Goal: Task Accomplishment & Management: Use online tool/utility

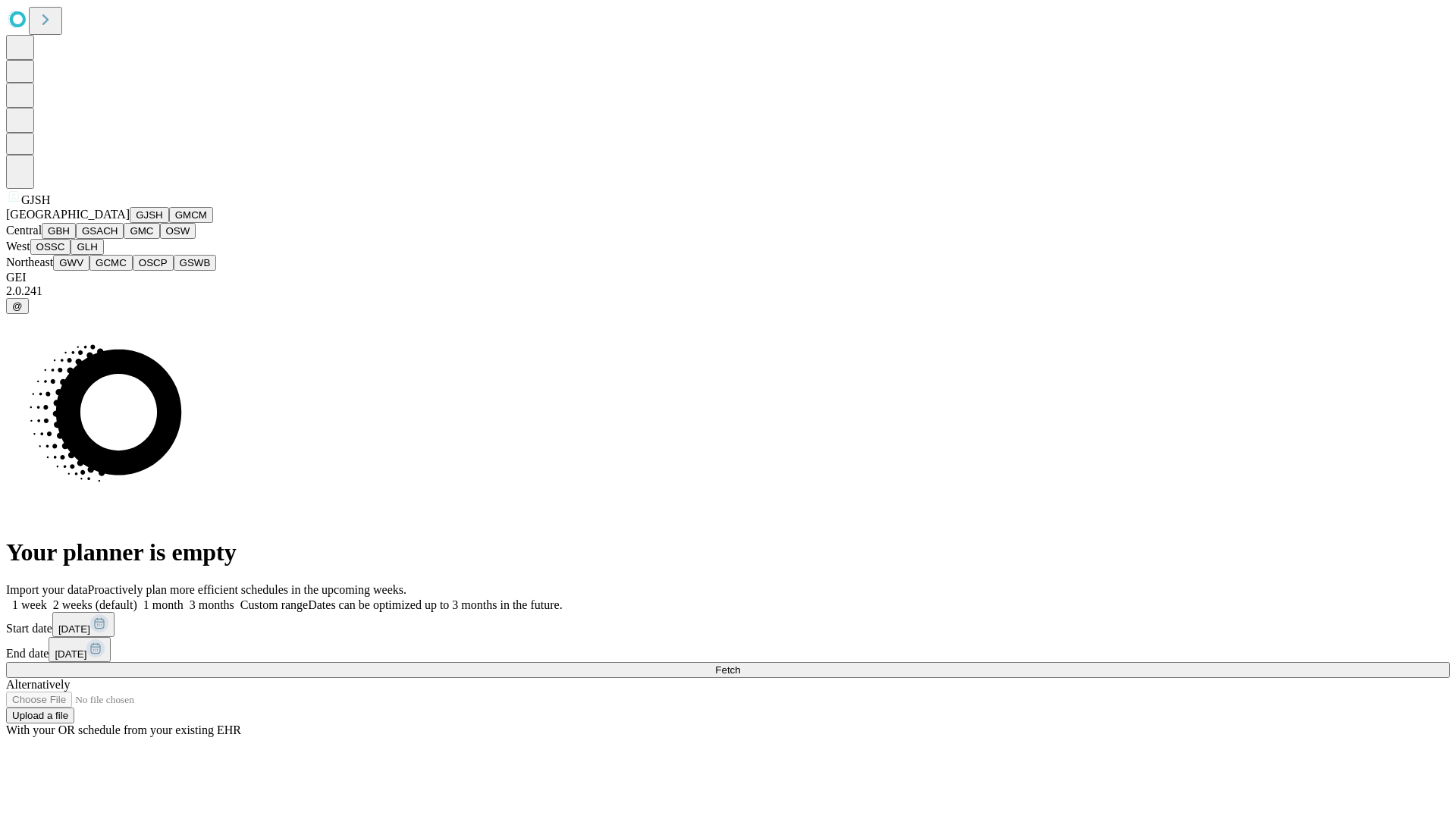
click at [130, 223] on button "GJSH" at bounding box center [149, 215] width 40 height 16
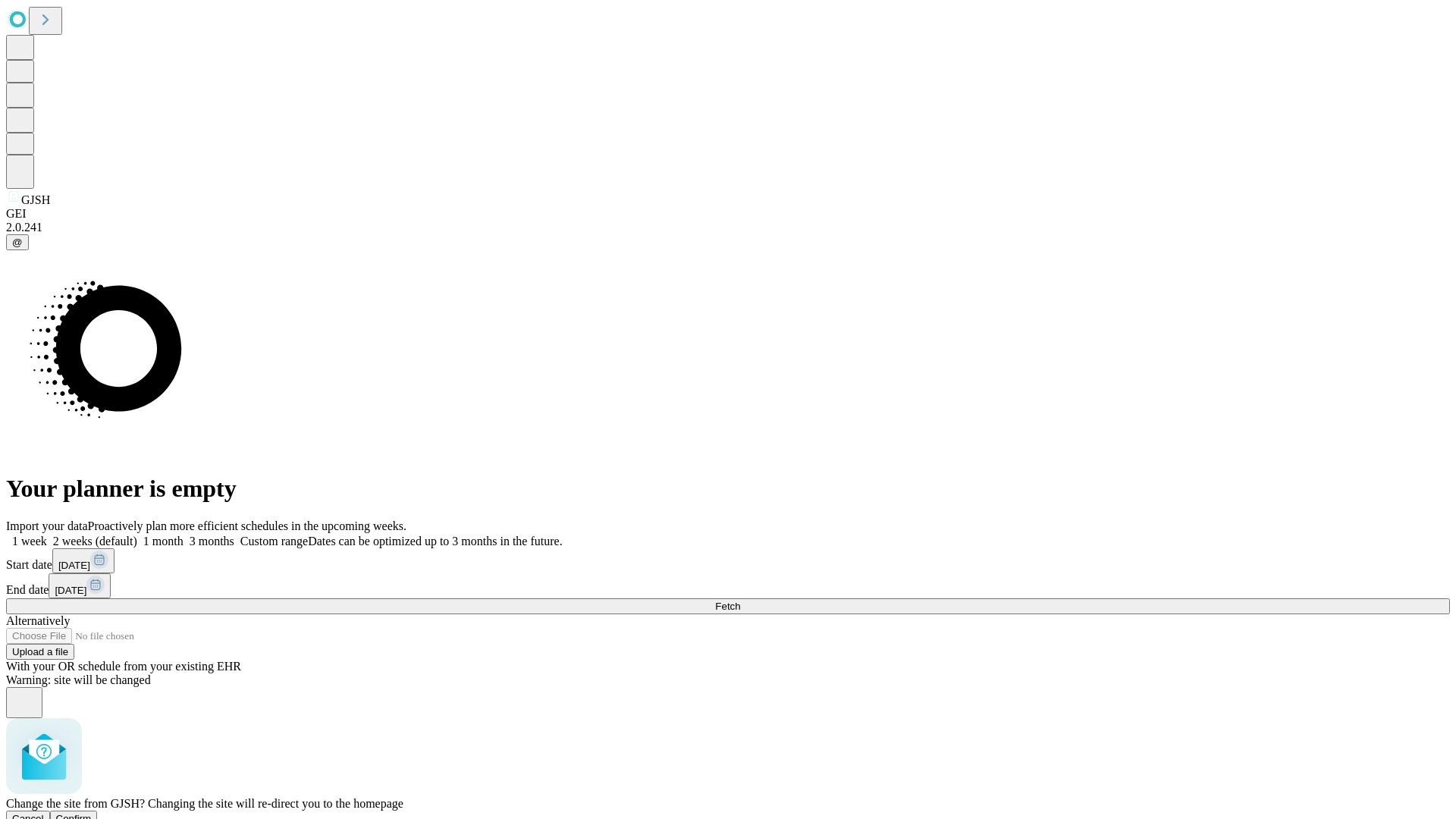
click at [92, 813] on span "Confirm" at bounding box center [74, 819] width 35 height 12
click at [137, 534] on label "2 weeks (default)" at bounding box center [92, 540] width 90 height 13
click at [741, 601] on span "Fetch" at bounding box center [728, 607] width 25 height 12
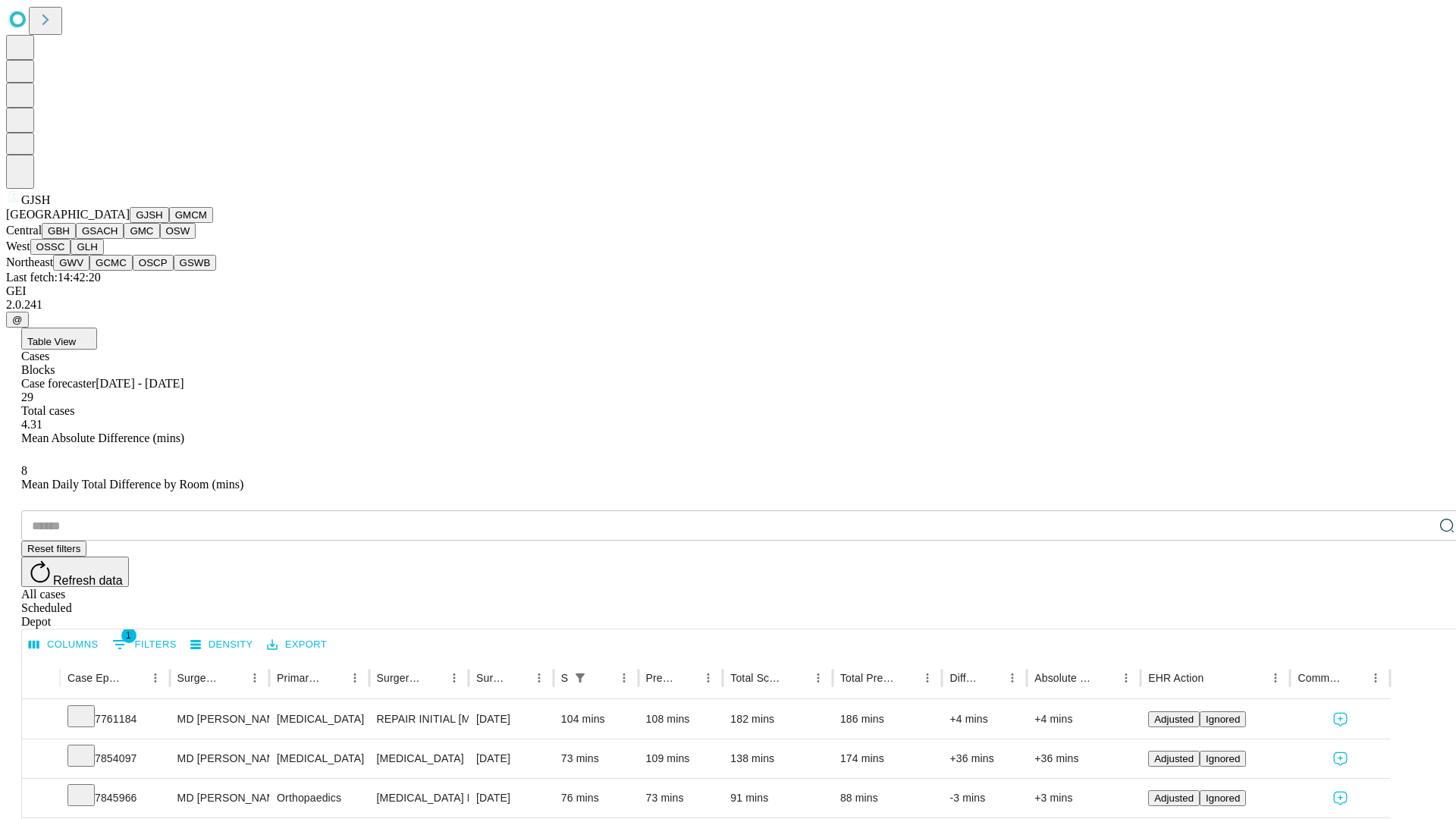
click at [169, 223] on button "GMCM" at bounding box center [191, 215] width 44 height 16
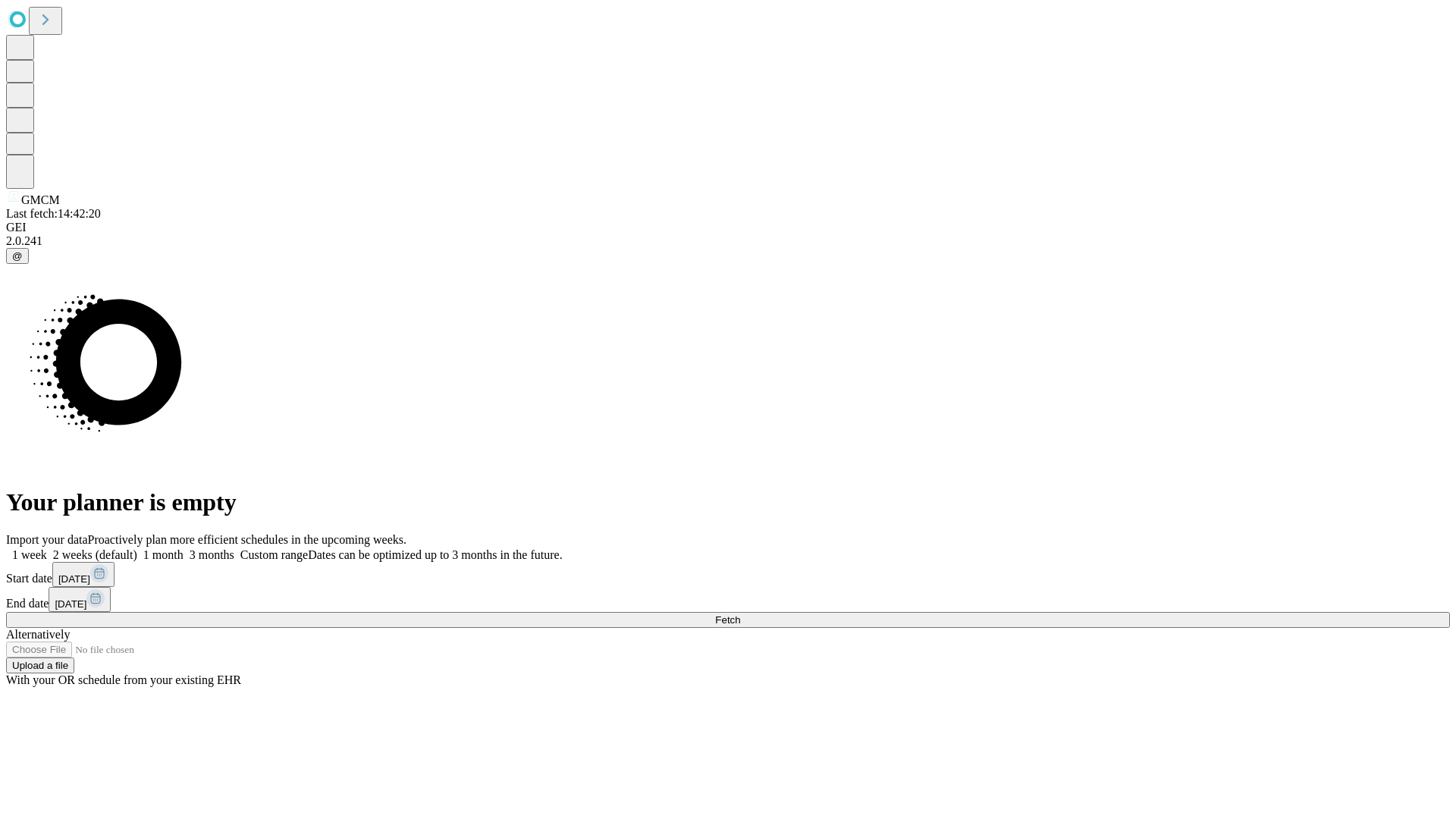
click at [137, 549] on label "2 weeks (default)" at bounding box center [92, 555] width 90 height 13
click at [741, 614] on span "Fetch" at bounding box center [728, 620] width 25 height 12
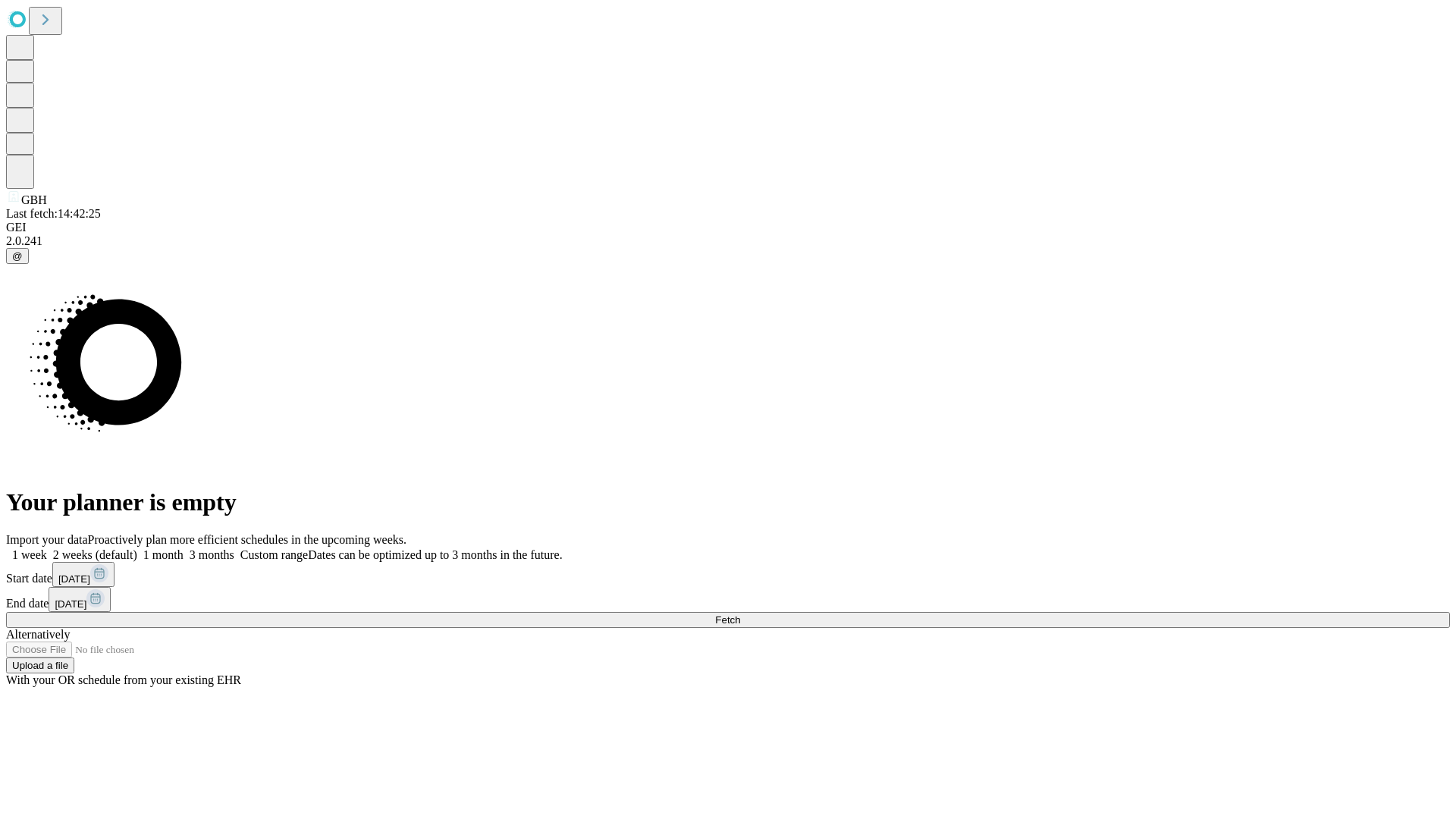
click at [741, 614] on span "Fetch" at bounding box center [728, 620] width 25 height 12
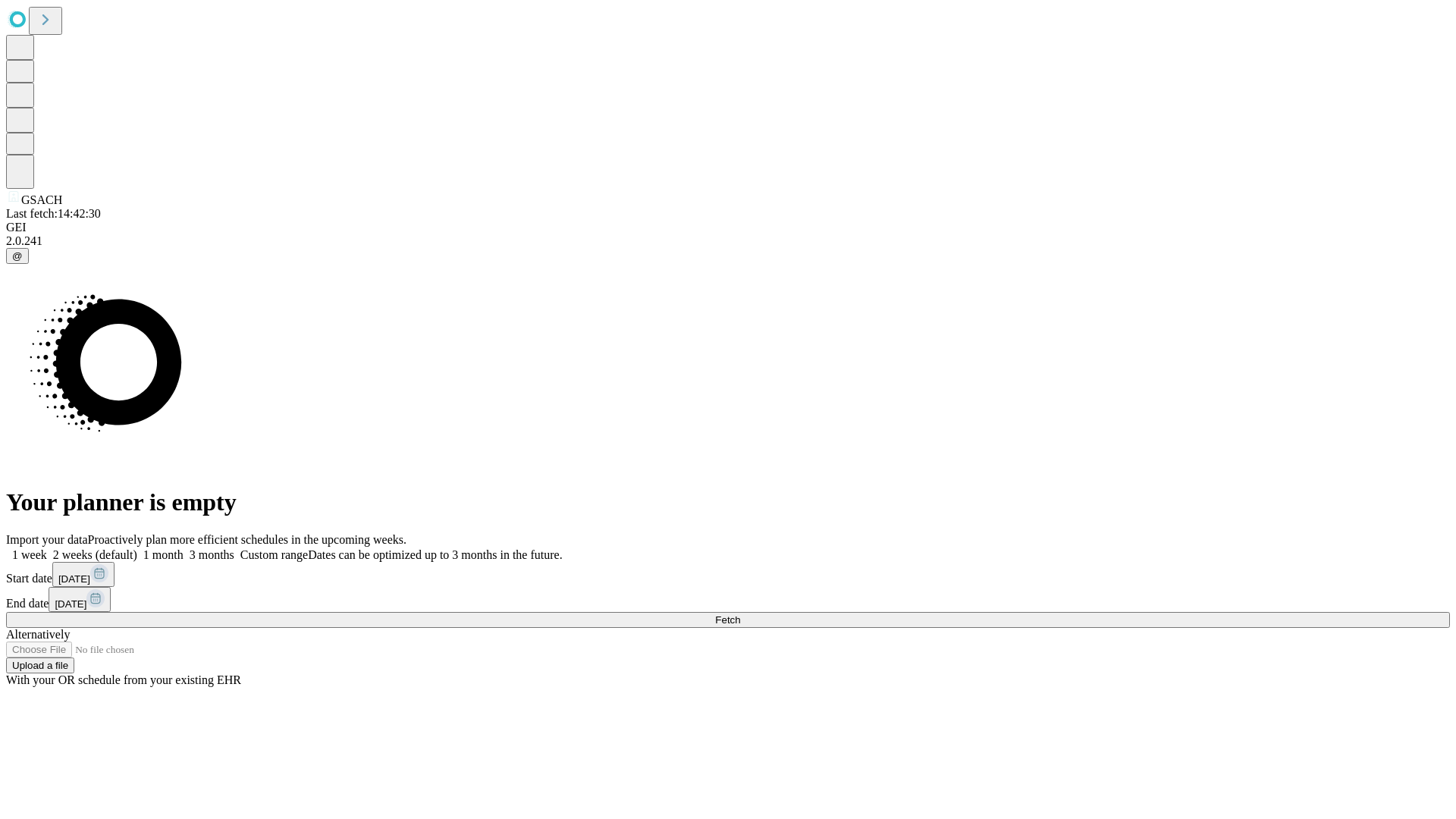
click at [137, 549] on label "2 weeks (default)" at bounding box center [92, 555] width 90 height 13
click at [741, 614] on span "Fetch" at bounding box center [728, 620] width 25 height 12
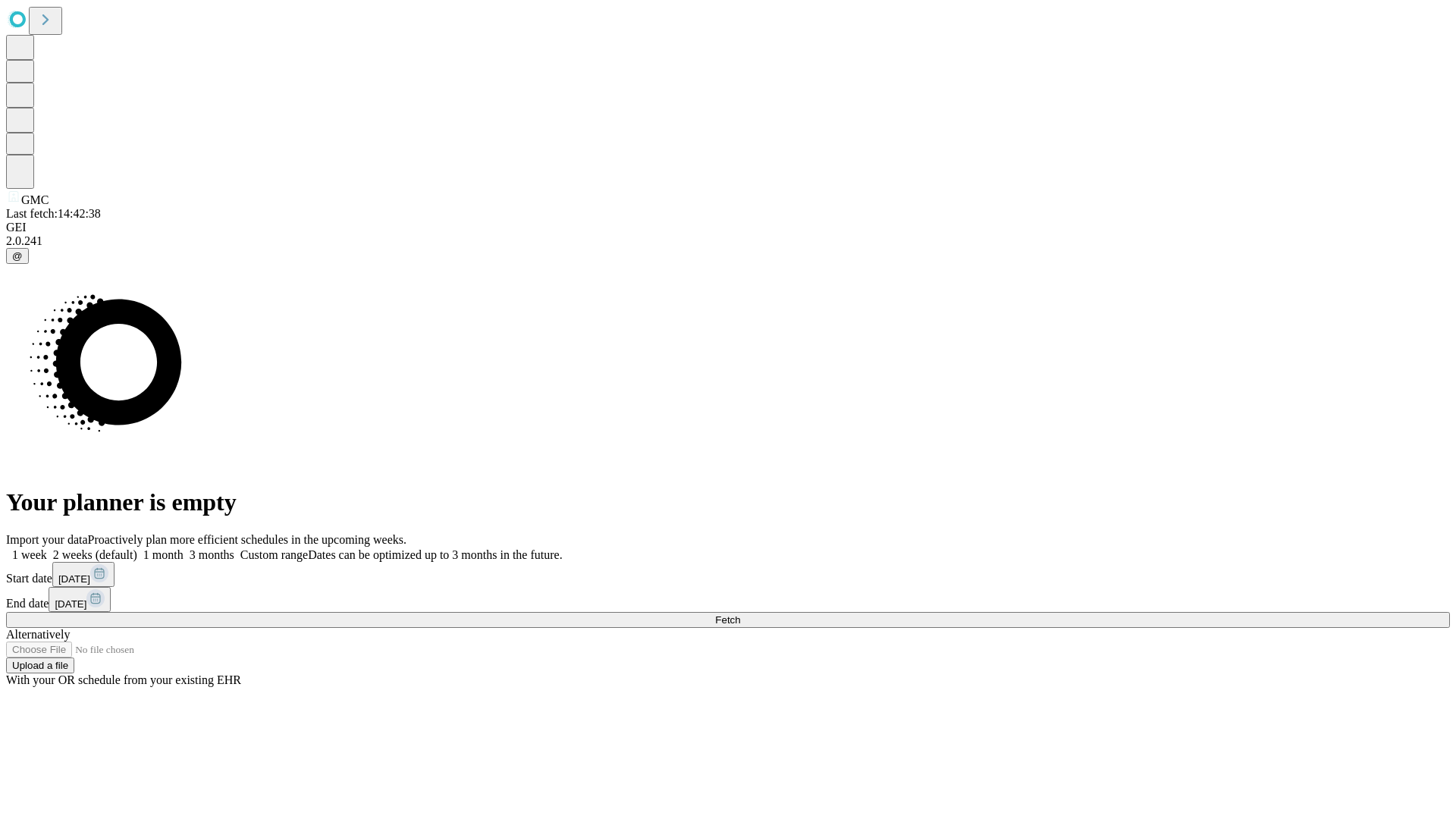
click at [137, 549] on label "2 weeks (default)" at bounding box center [92, 555] width 90 height 13
click at [741, 614] on span "Fetch" at bounding box center [728, 620] width 25 height 12
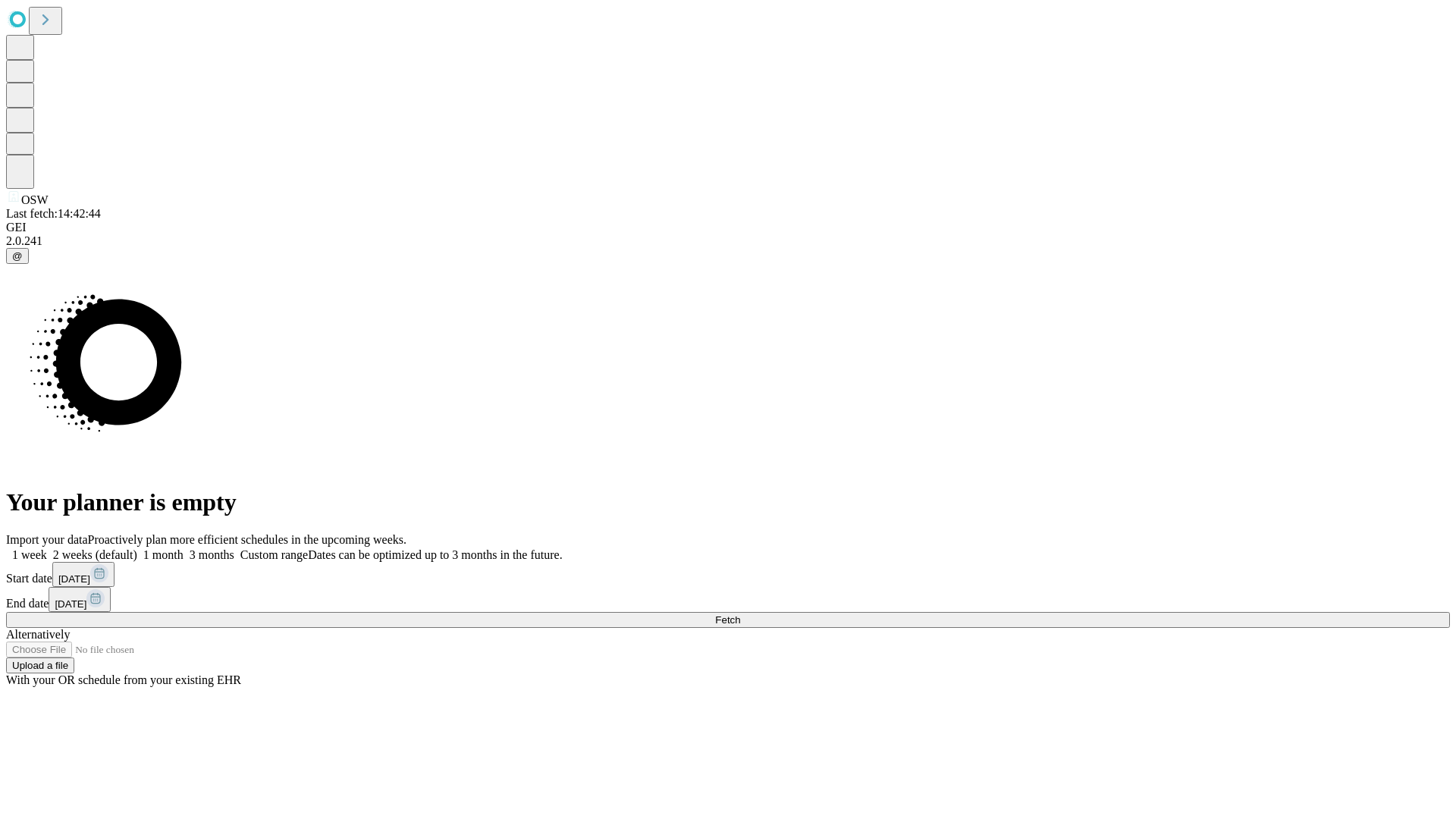
click at [137, 549] on label "2 weeks (default)" at bounding box center [92, 555] width 90 height 13
click at [741, 614] on span "Fetch" at bounding box center [728, 620] width 25 height 12
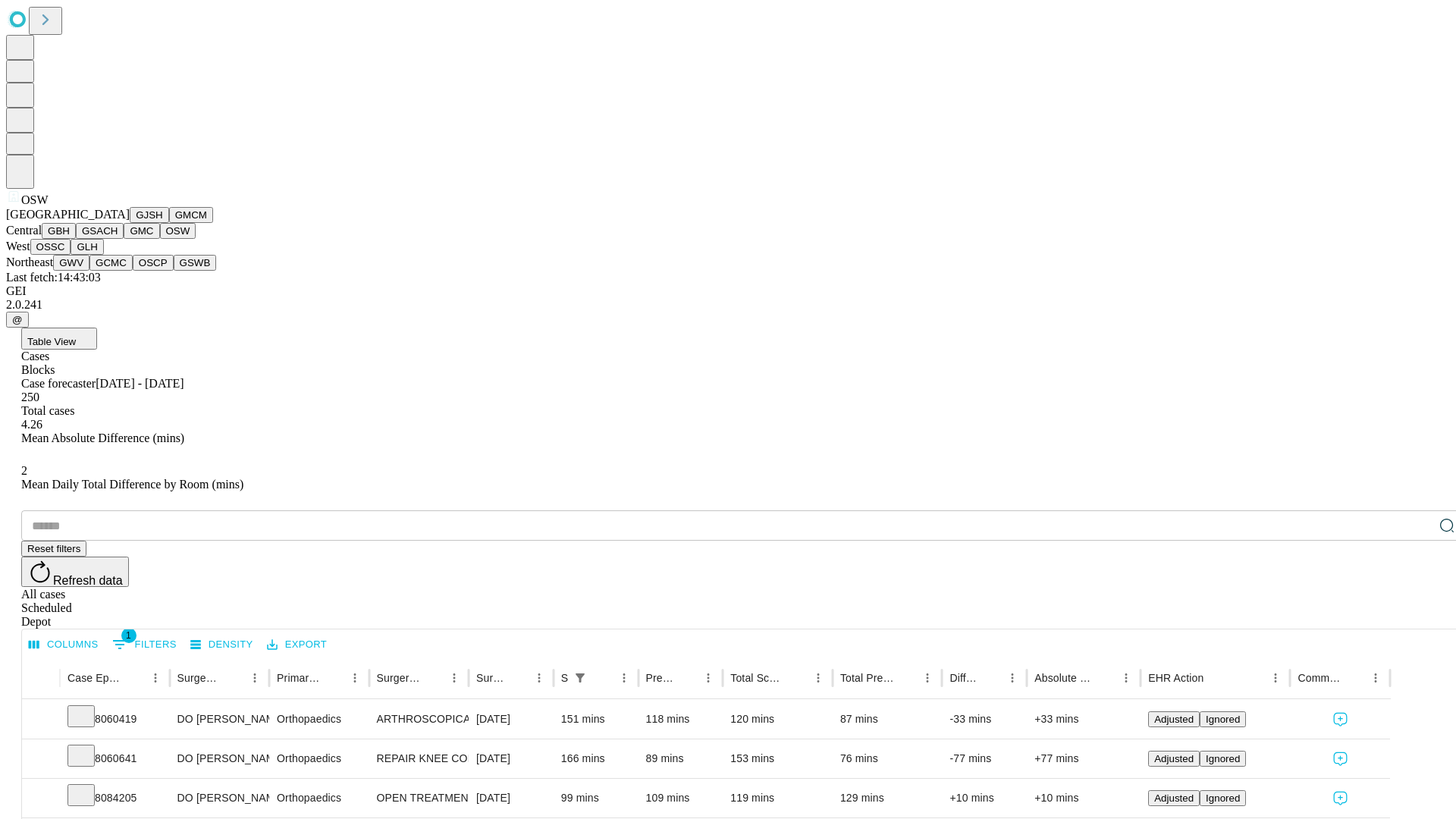
click at [72, 255] on button "OSSC" at bounding box center [50, 247] width 41 height 16
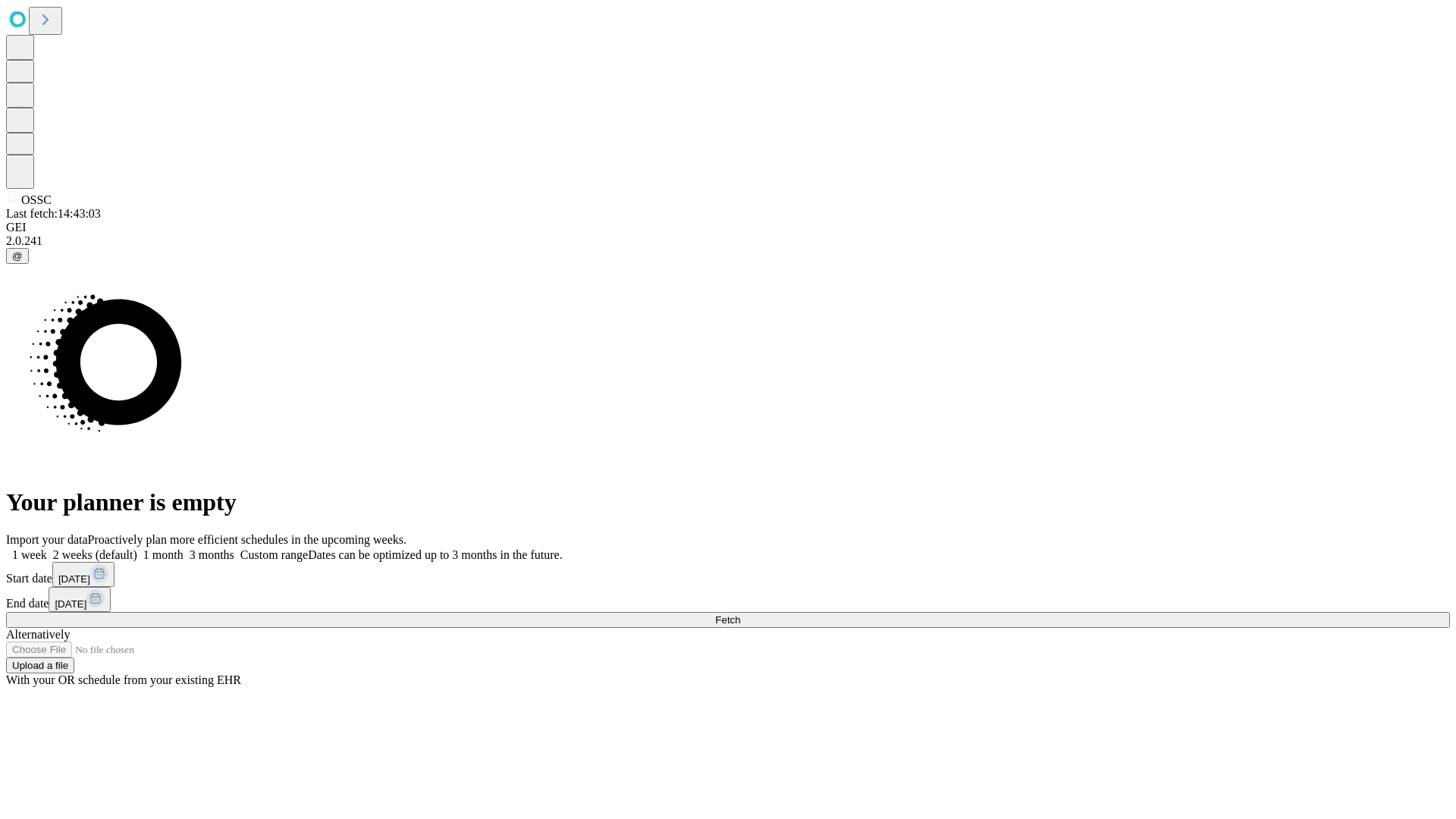
click at [137, 549] on label "2 weeks (default)" at bounding box center [92, 555] width 90 height 13
click at [741, 614] on span "Fetch" at bounding box center [728, 620] width 25 height 12
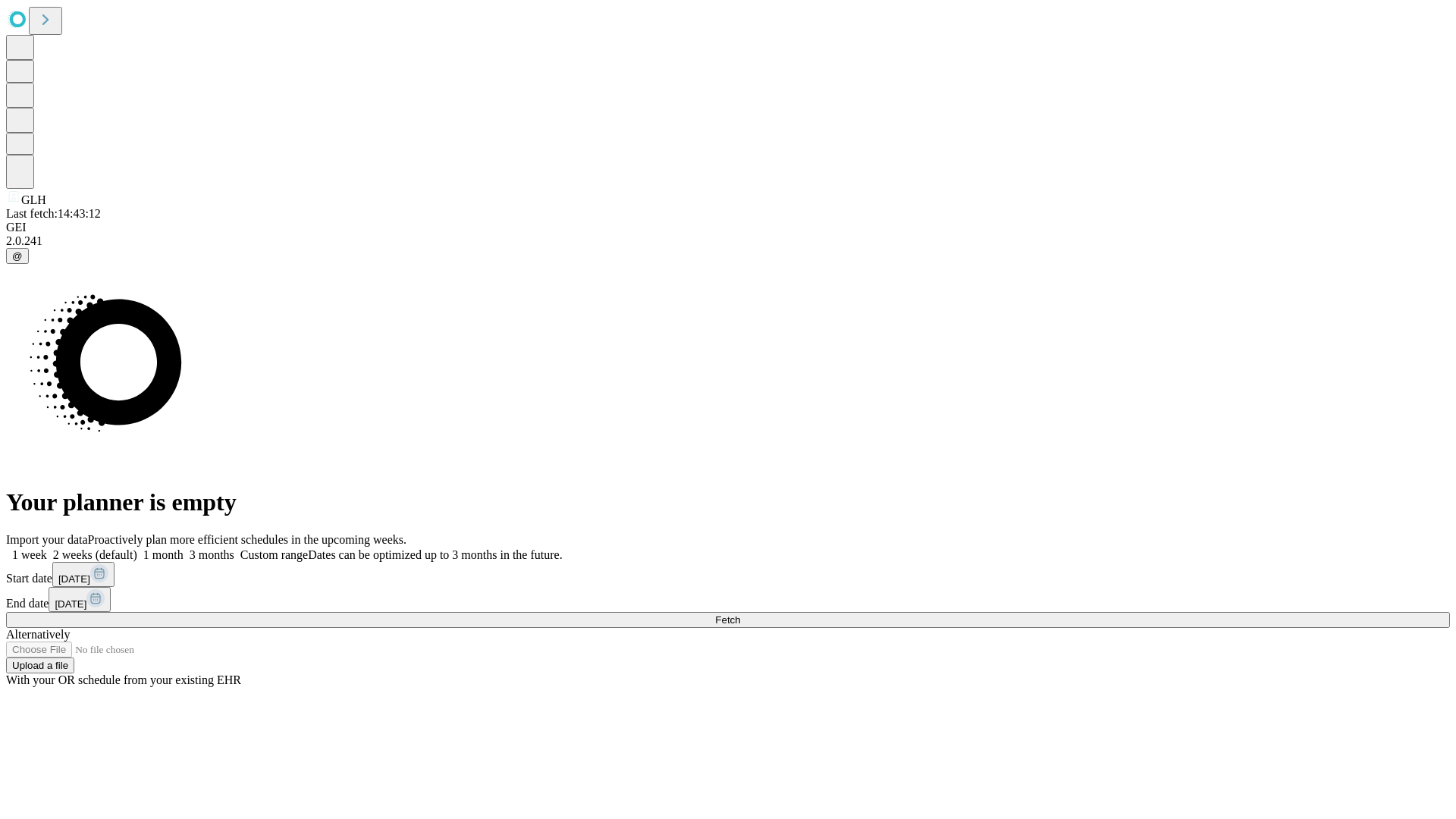
click at [137, 549] on label "2 weeks (default)" at bounding box center [92, 555] width 90 height 13
click at [741, 614] on span "Fetch" at bounding box center [728, 620] width 25 height 12
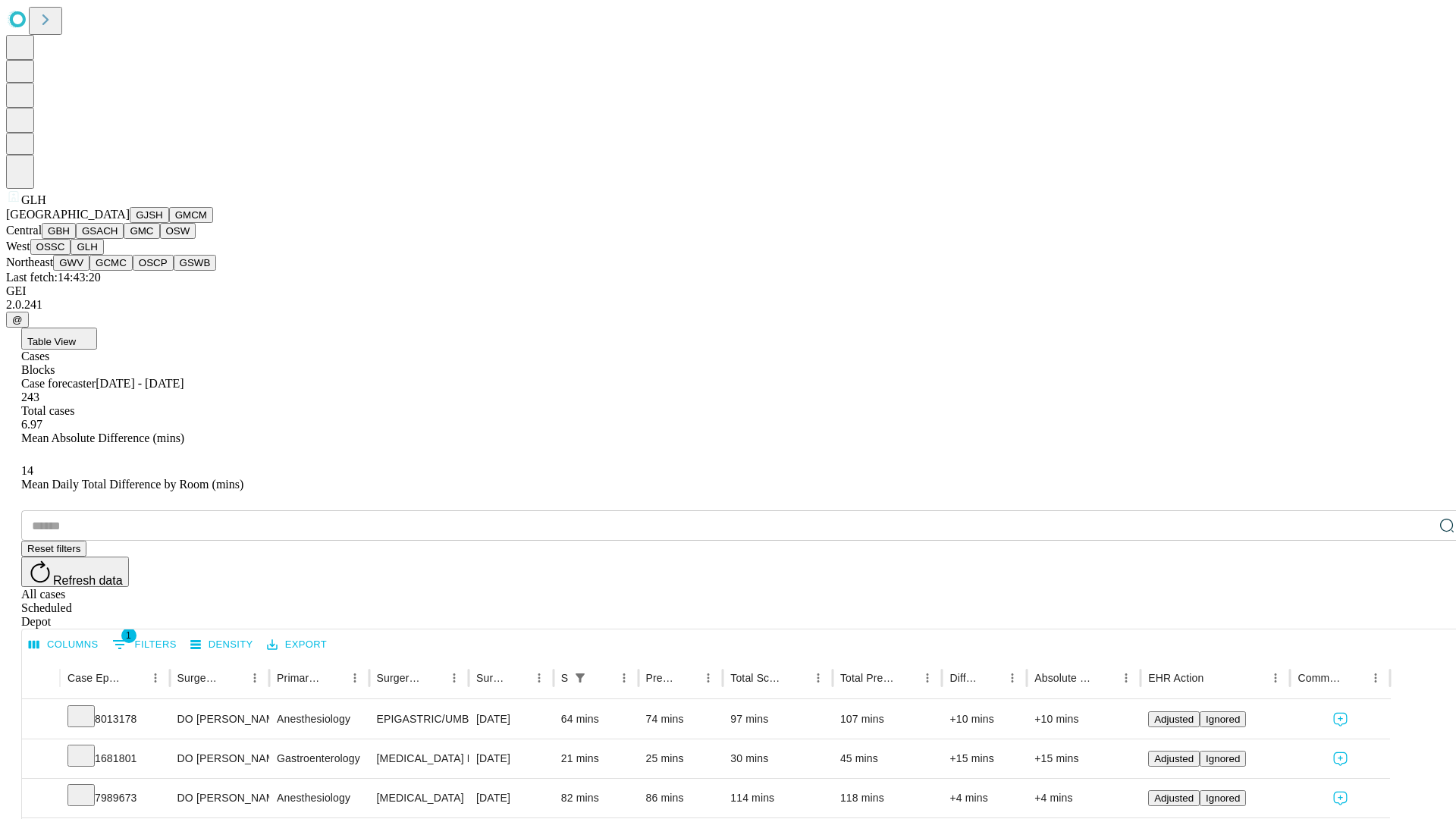
click at [89, 271] on button "GWV" at bounding box center [71, 263] width 36 height 16
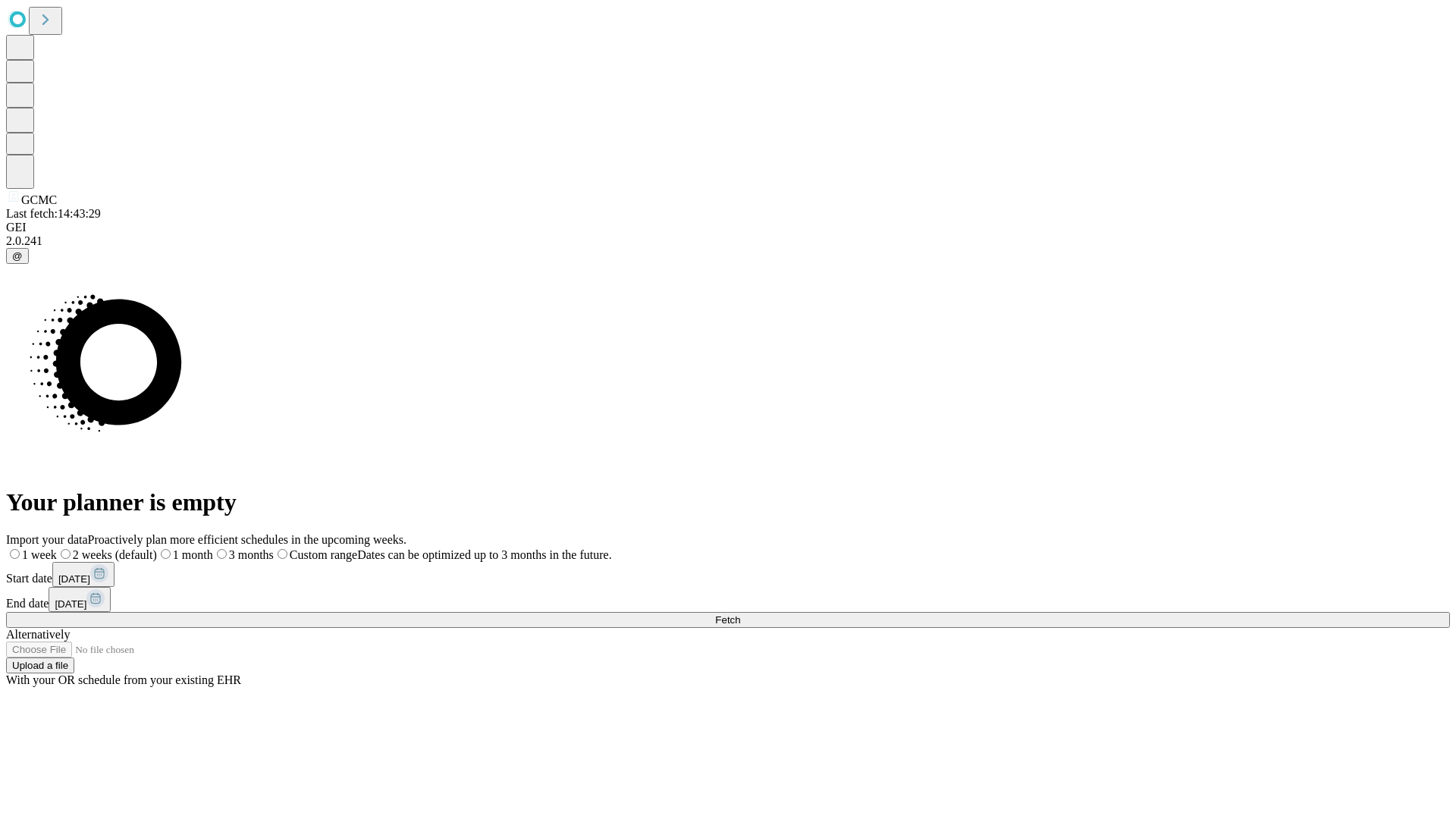
click at [157, 549] on label "2 weeks (default)" at bounding box center [107, 555] width 100 height 13
click at [741, 614] on span "Fetch" at bounding box center [728, 620] width 25 height 12
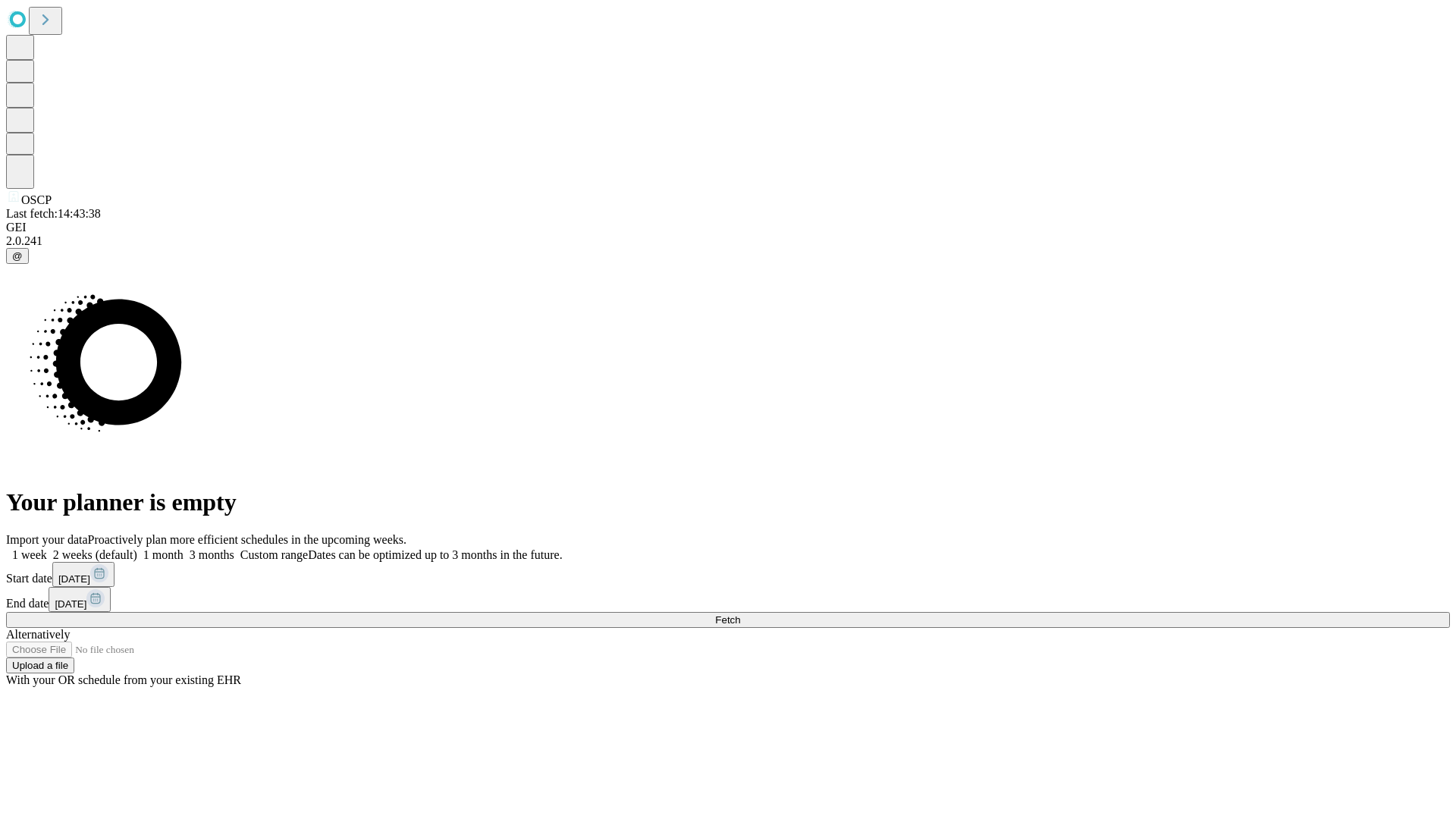
click at [137, 549] on label "2 weeks (default)" at bounding box center [92, 555] width 90 height 13
click at [741, 614] on span "Fetch" at bounding box center [728, 620] width 25 height 12
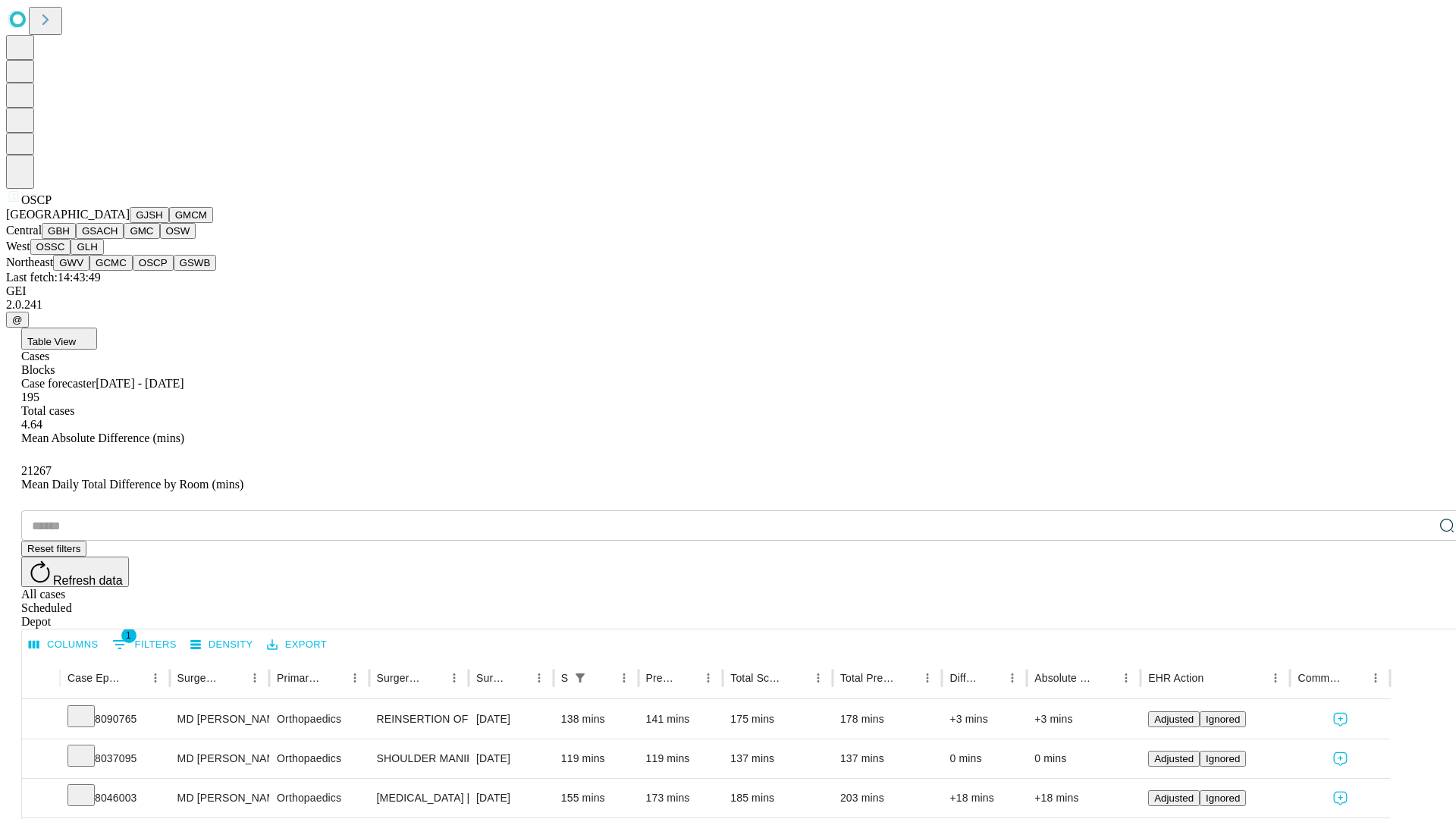
click at [173, 271] on button "GSWB" at bounding box center [194, 263] width 43 height 16
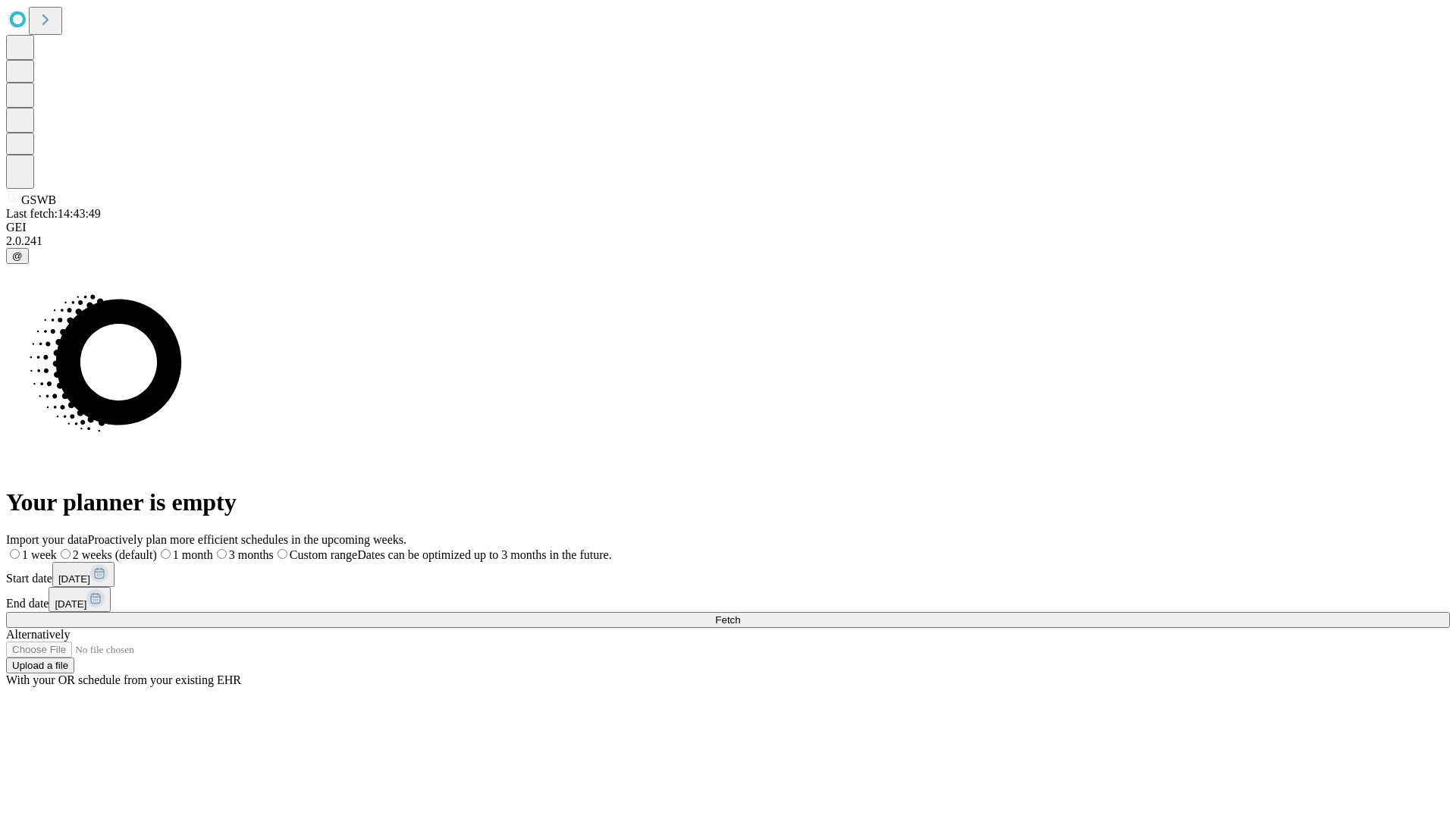
click at [157, 549] on label "2 weeks (default)" at bounding box center [107, 555] width 100 height 13
click at [741, 614] on span "Fetch" at bounding box center [728, 620] width 25 height 12
